Goal: Check status

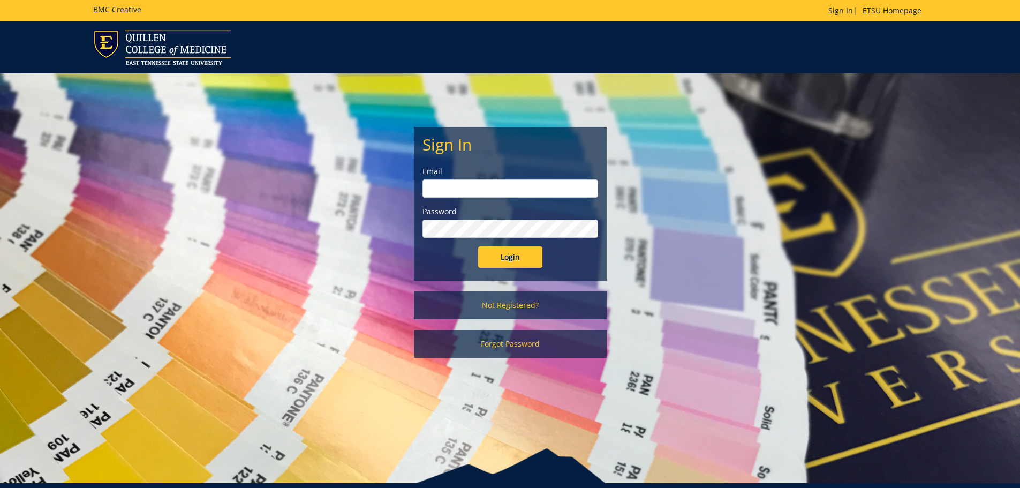
click at [440, 182] on input "email" at bounding box center [510, 188] width 176 height 18
type input "[EMAIL_ADDRESS][DOMAIN_NAME]"
click at [478, 246] on input "Login" at bounding box center [510, 256] width 64 height 21
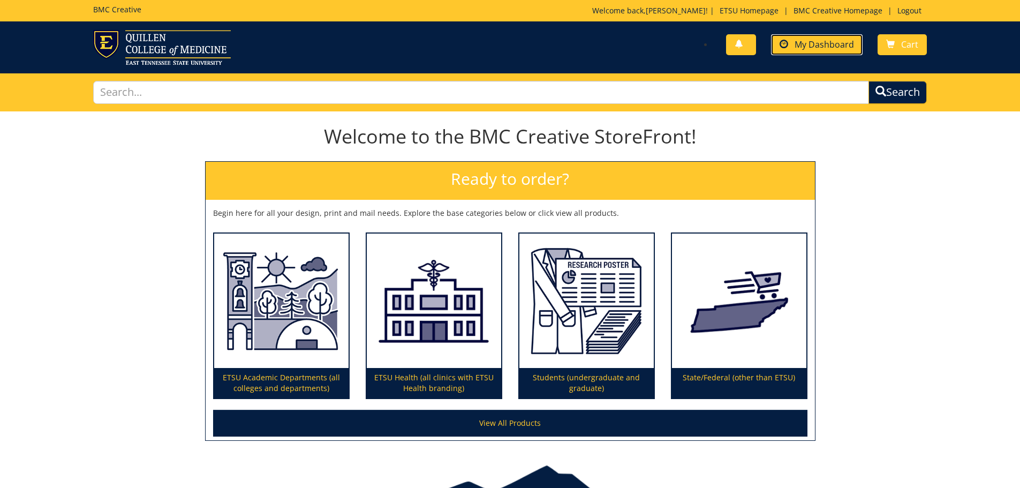
click at [808, 41] on span "My Dashboard" at bounding box center [823, 45] width 59 height 12
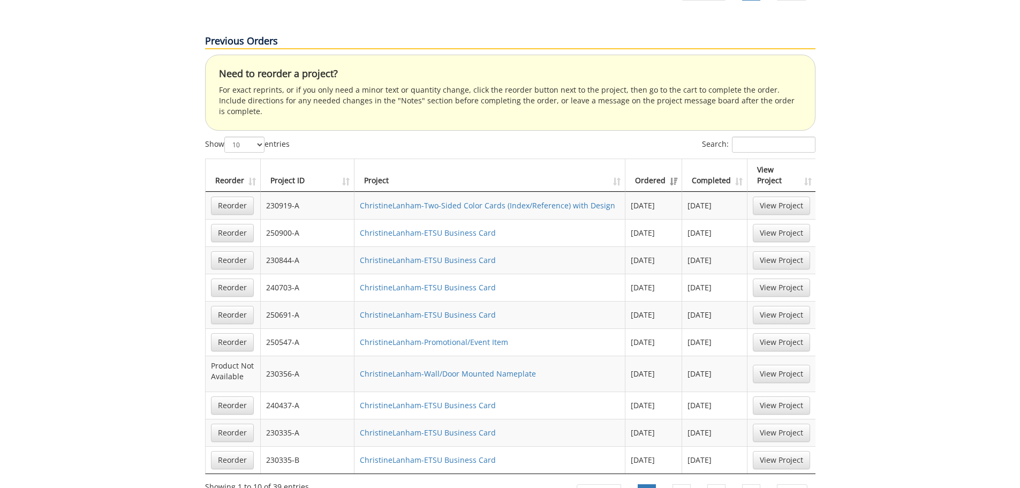
scroll to position [696, 0]
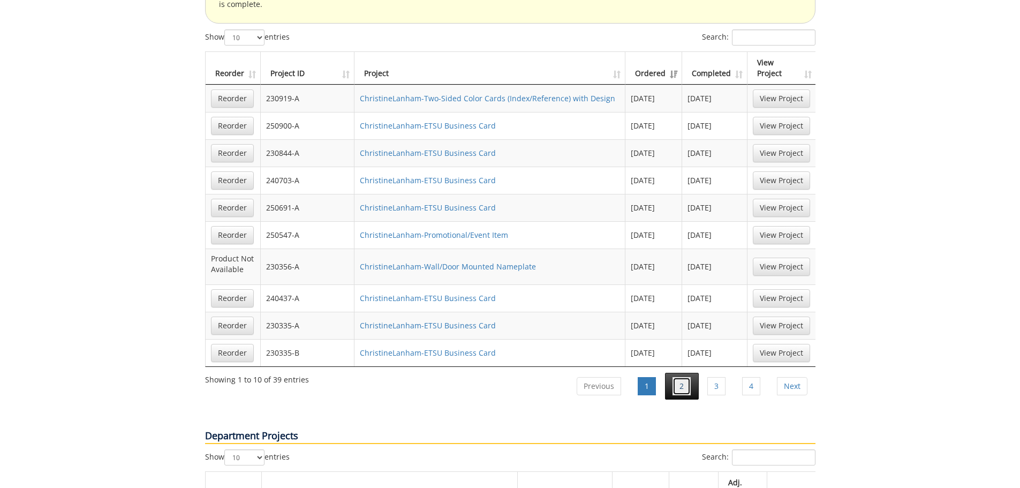
click at [682, 377] on link "2" at bounding box center [681, 386] width 18 height 18
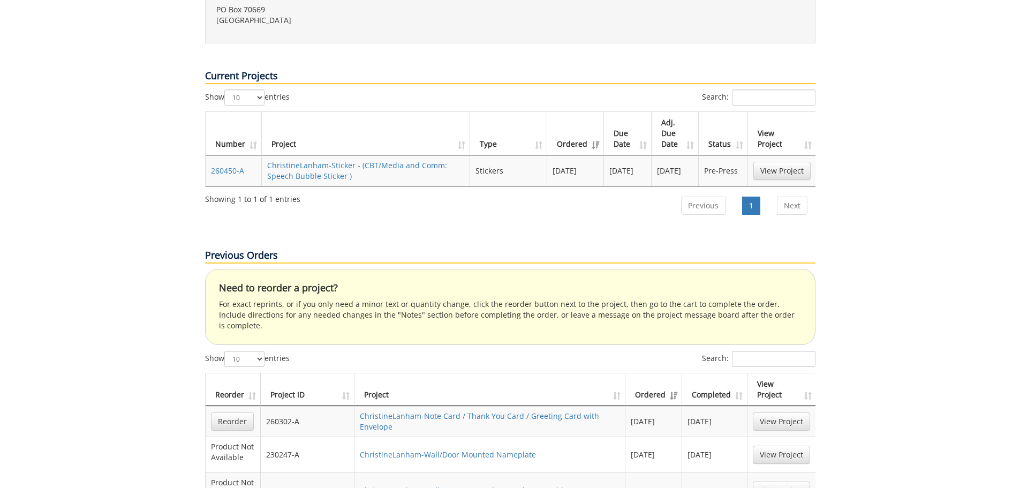
scroll to position [161, 0]
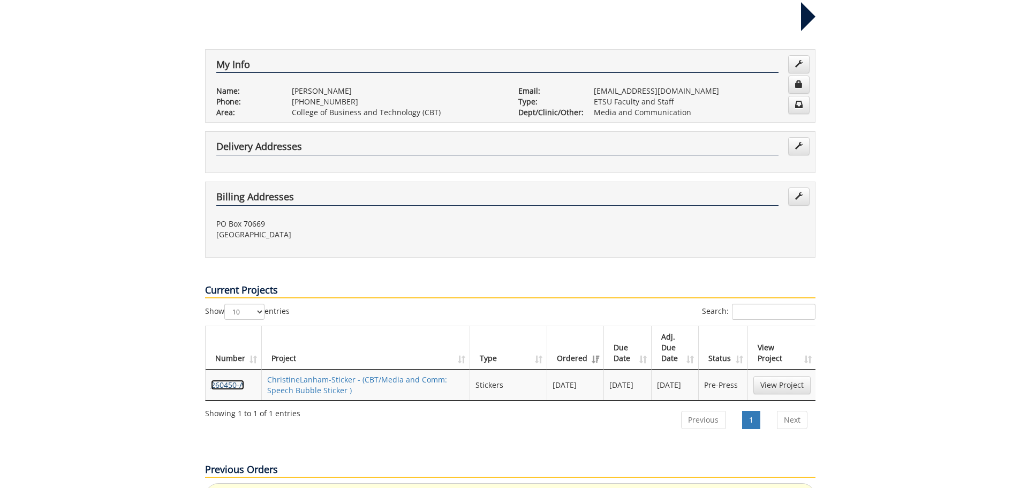
click at [216, 379] on link "260450-A" at bounding box center [227, 384] width 33 height 10
